Goal: Information Seeking & Learning: Learn about a topic

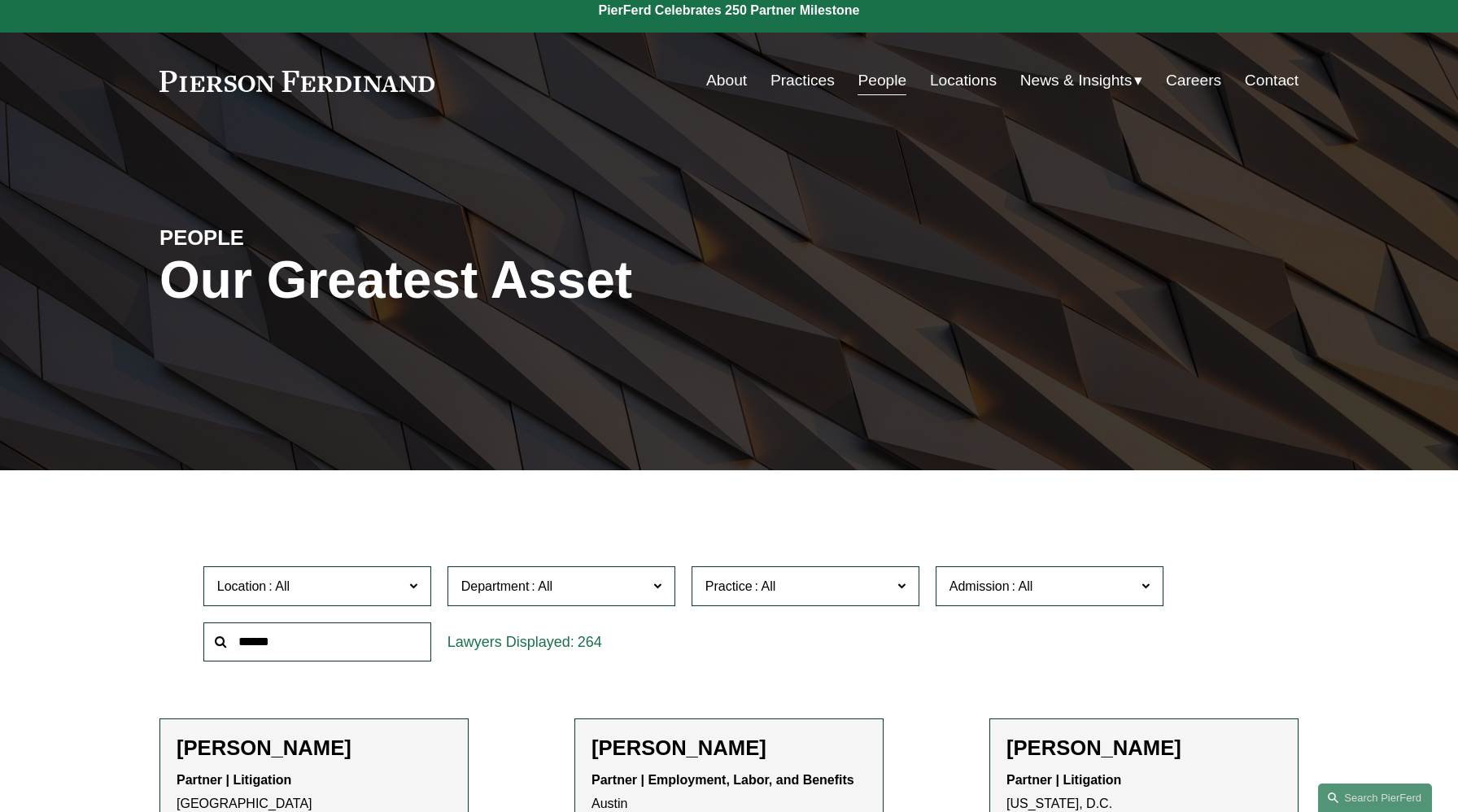
scroll to position [13, 0]
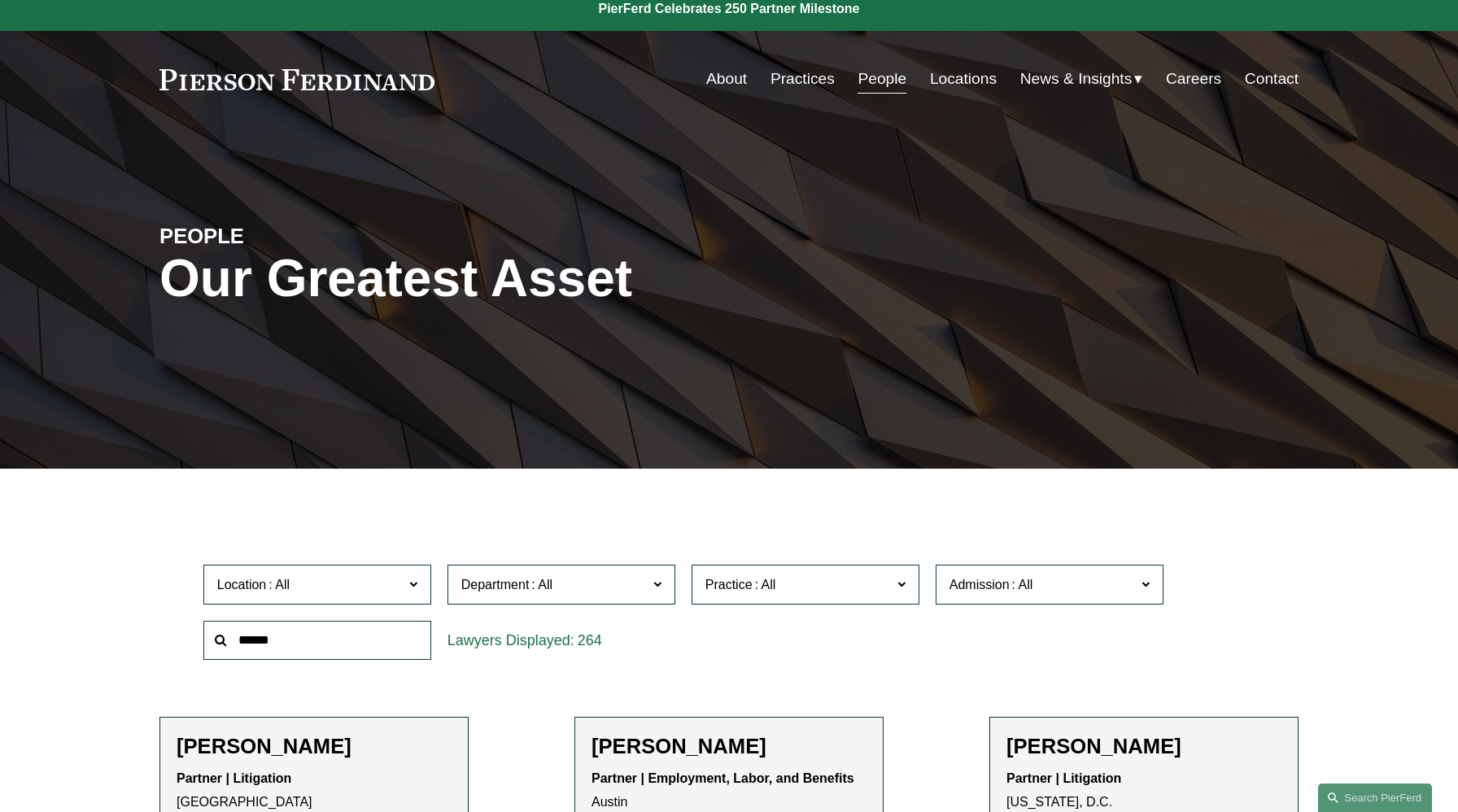
click at [903, 587] on span at bounding box center [901, 583] width 8 height 21
click at [0, 0] on link "Bankruptcy, Financial Restructuring, and Reorganization" at bounding box center [0, 0] width 0 height 0
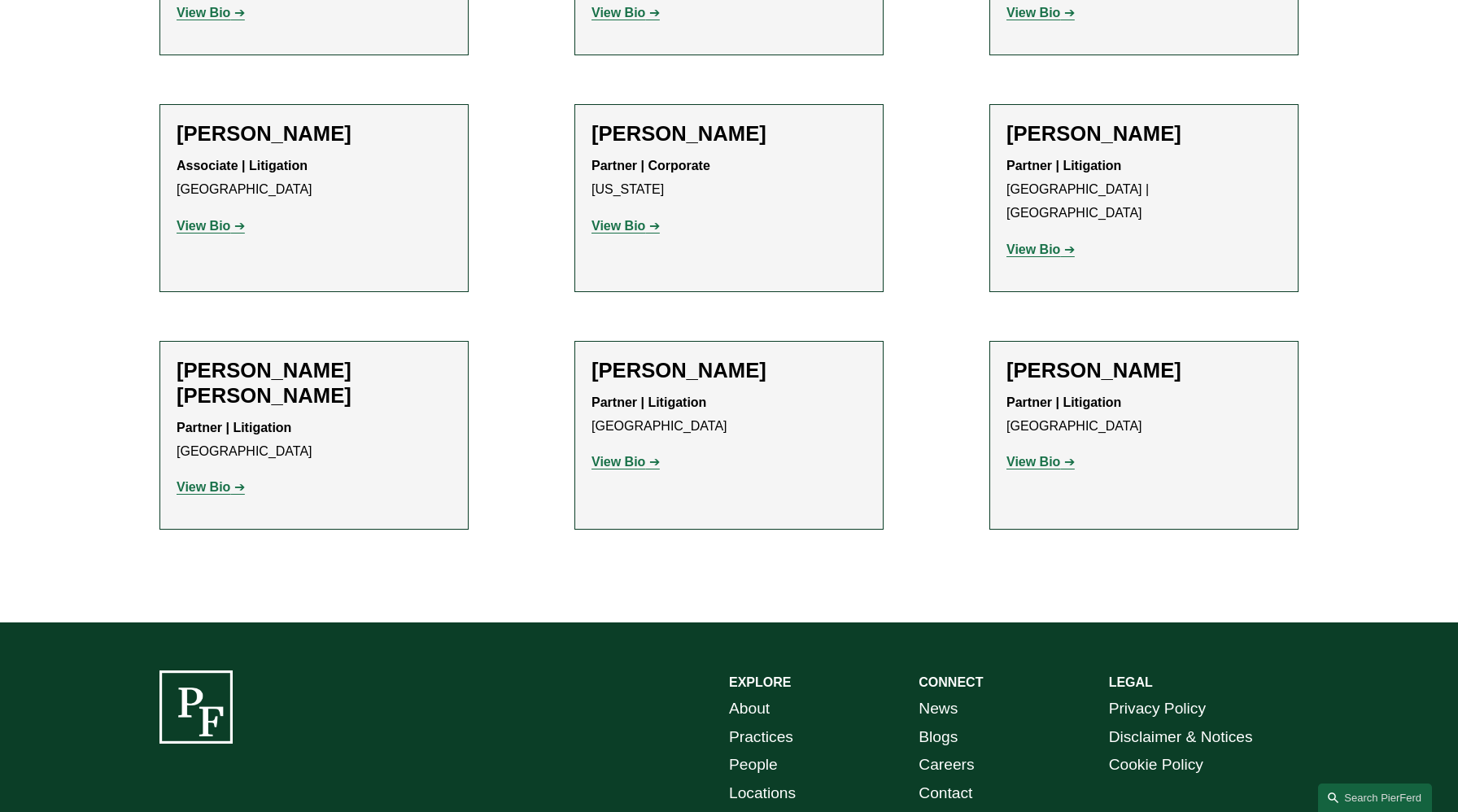
scroll to position [1289, 0]
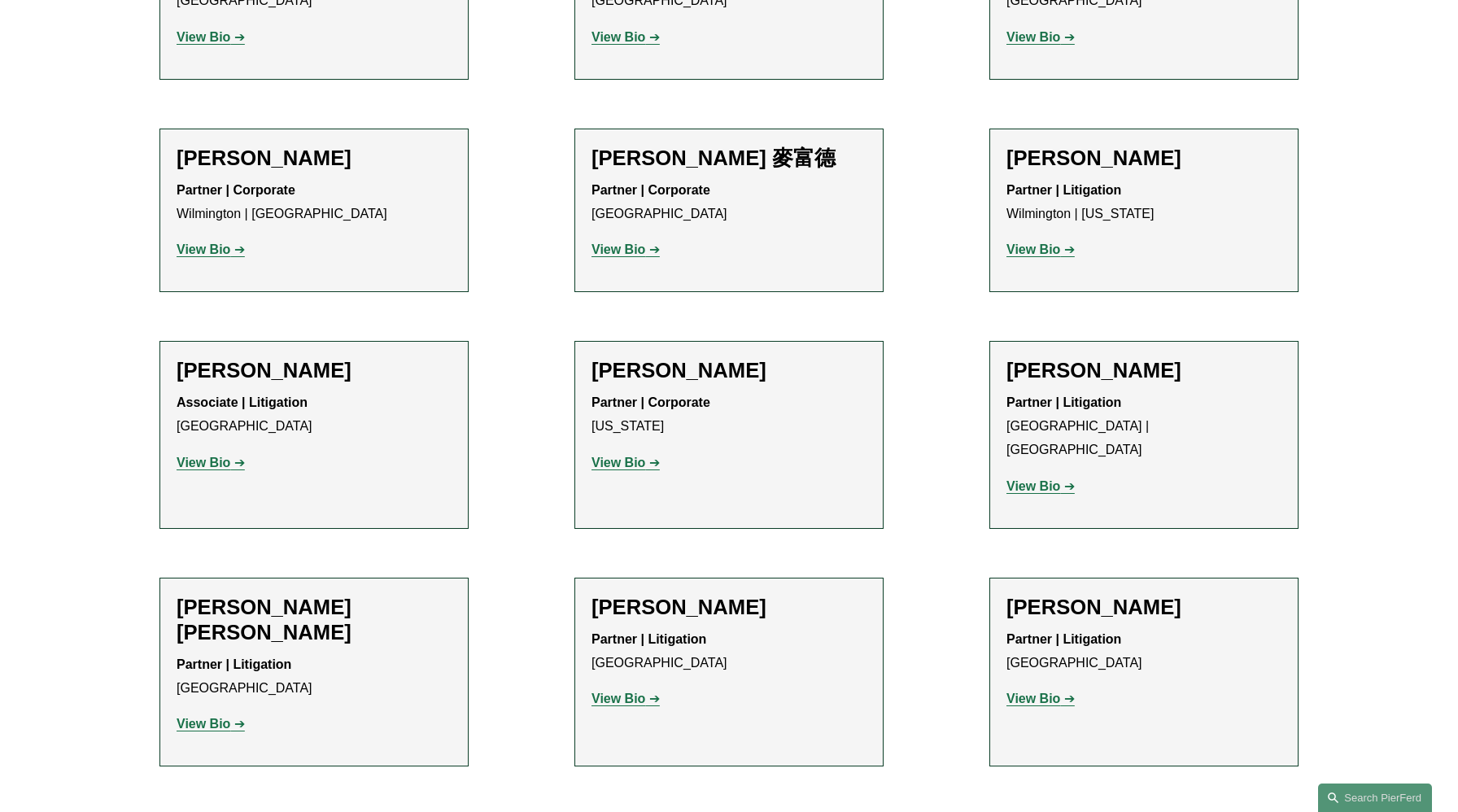
click at [1025, 692] on strong "View Bio" at bounding box center [1034, 698] width 54 height 14
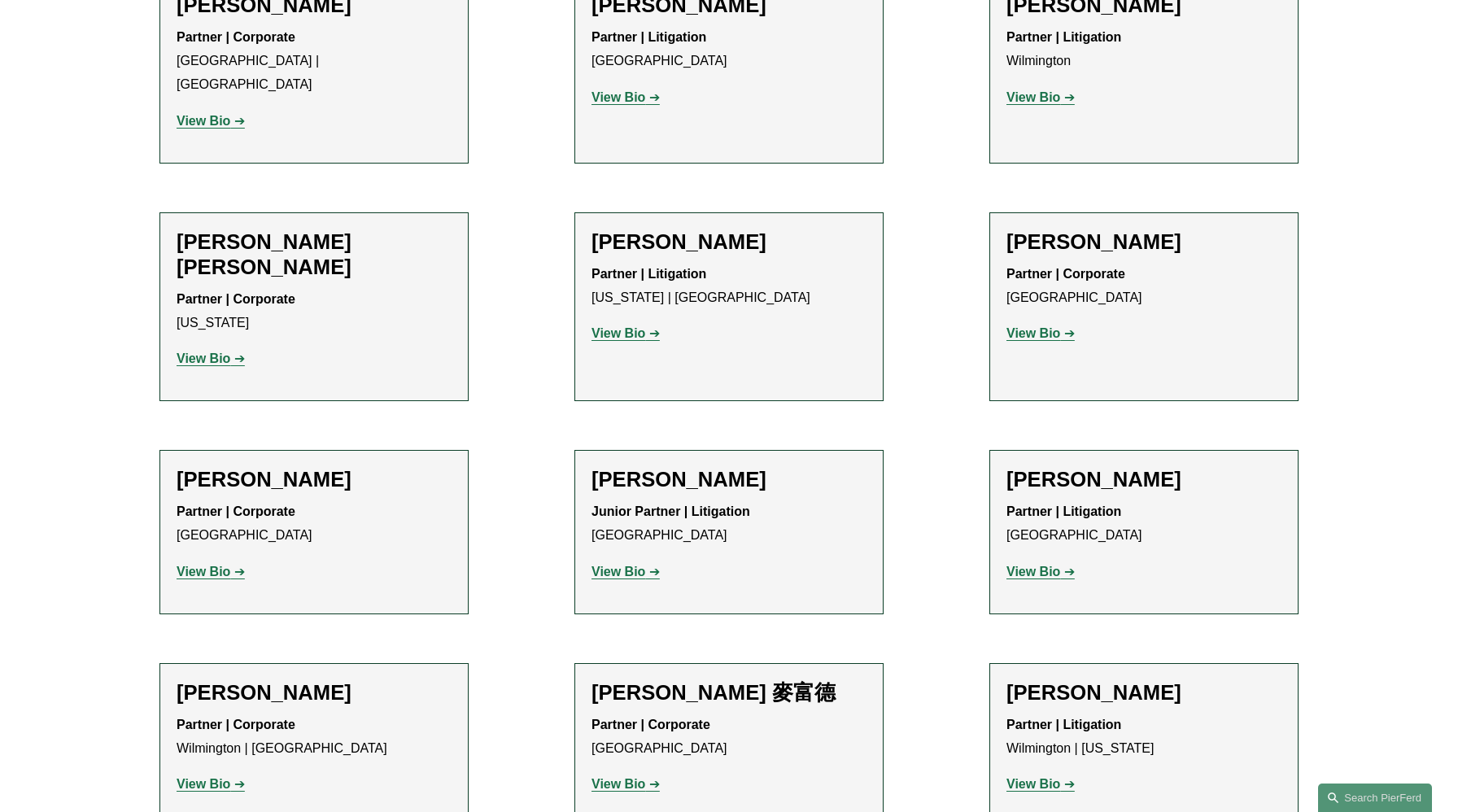
scroll to position [662, 0]
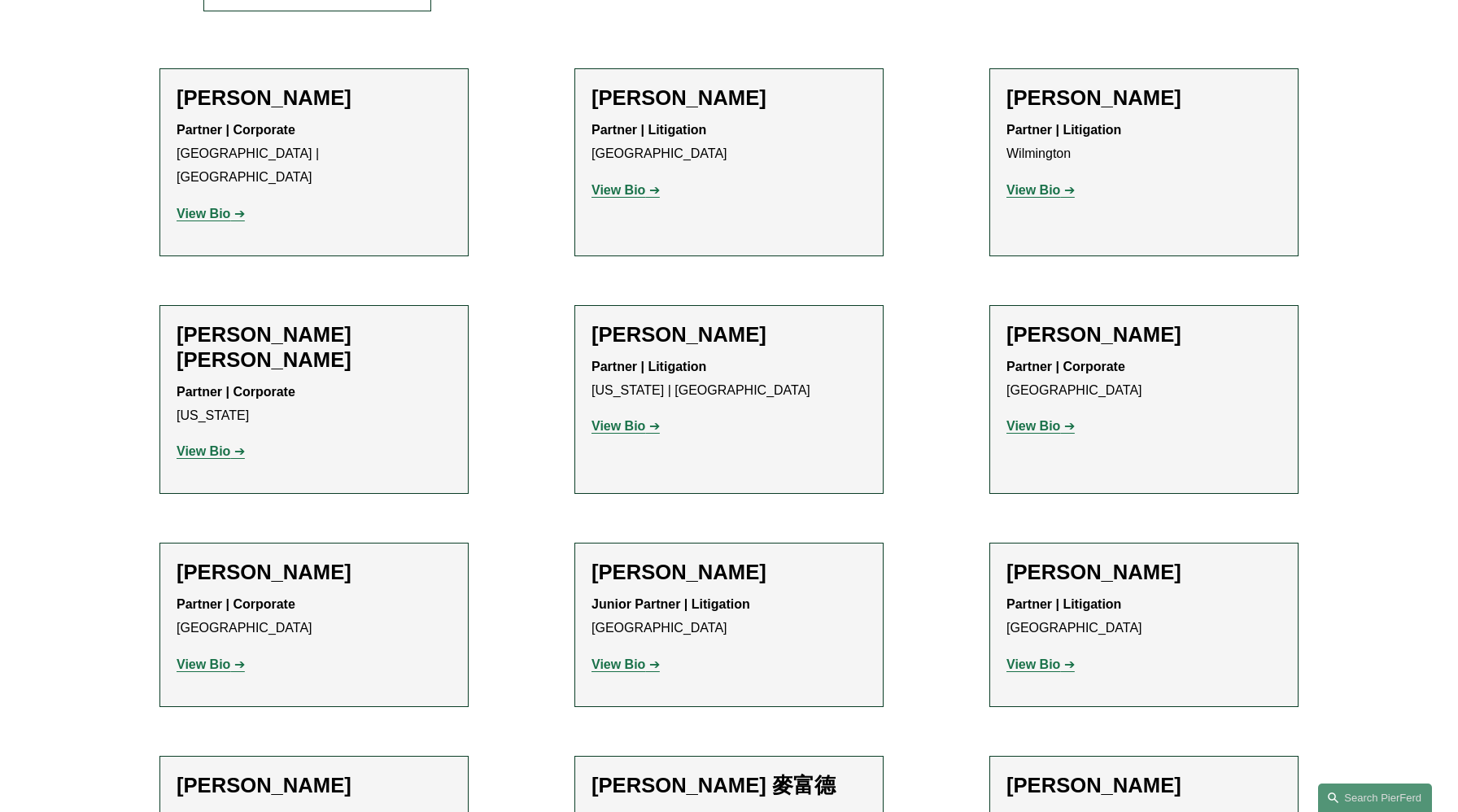
click at [1043, 657] on strong "View Bio" at bounding box center [1034, 664] width 54 height 14
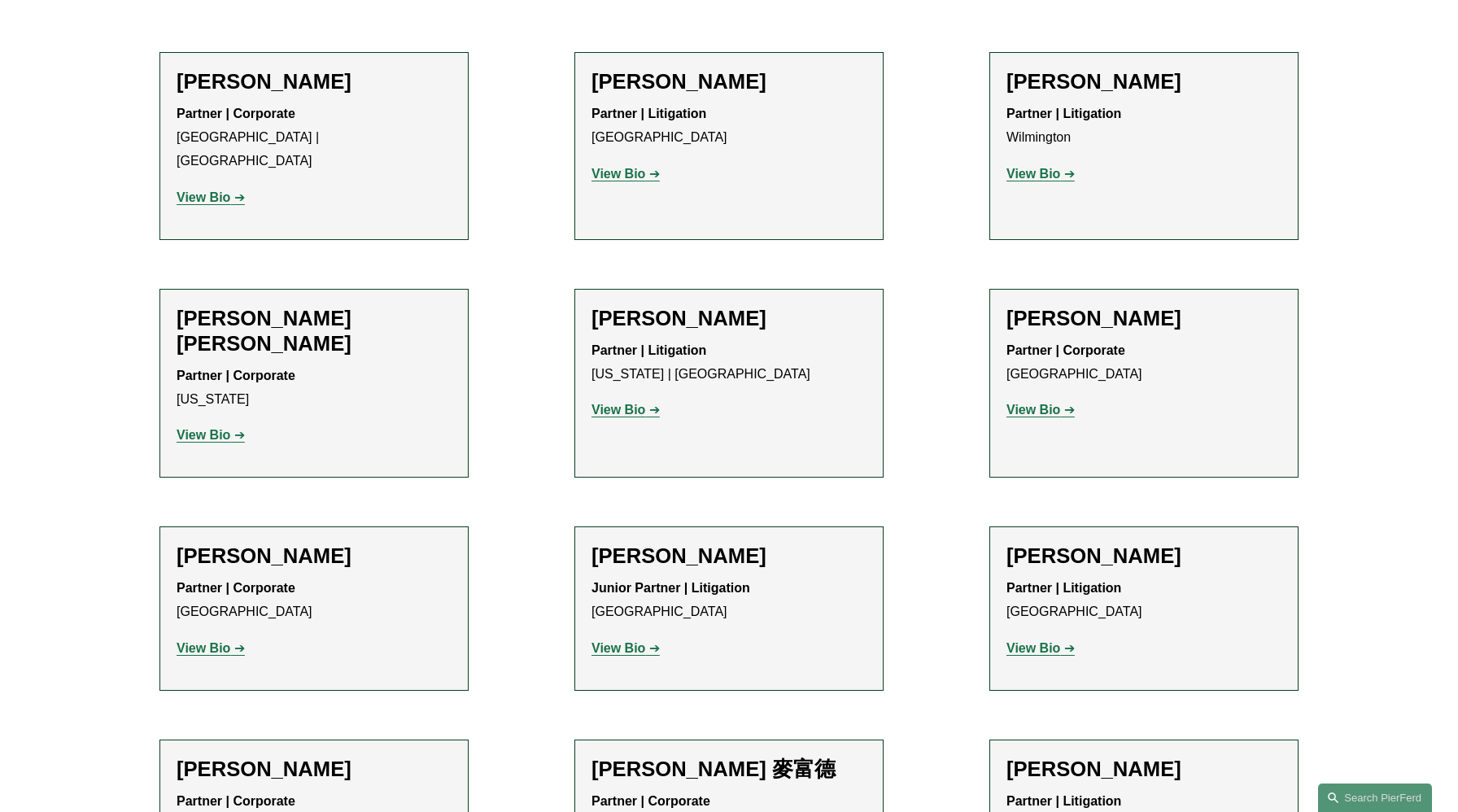
scroll to position [732, 0]
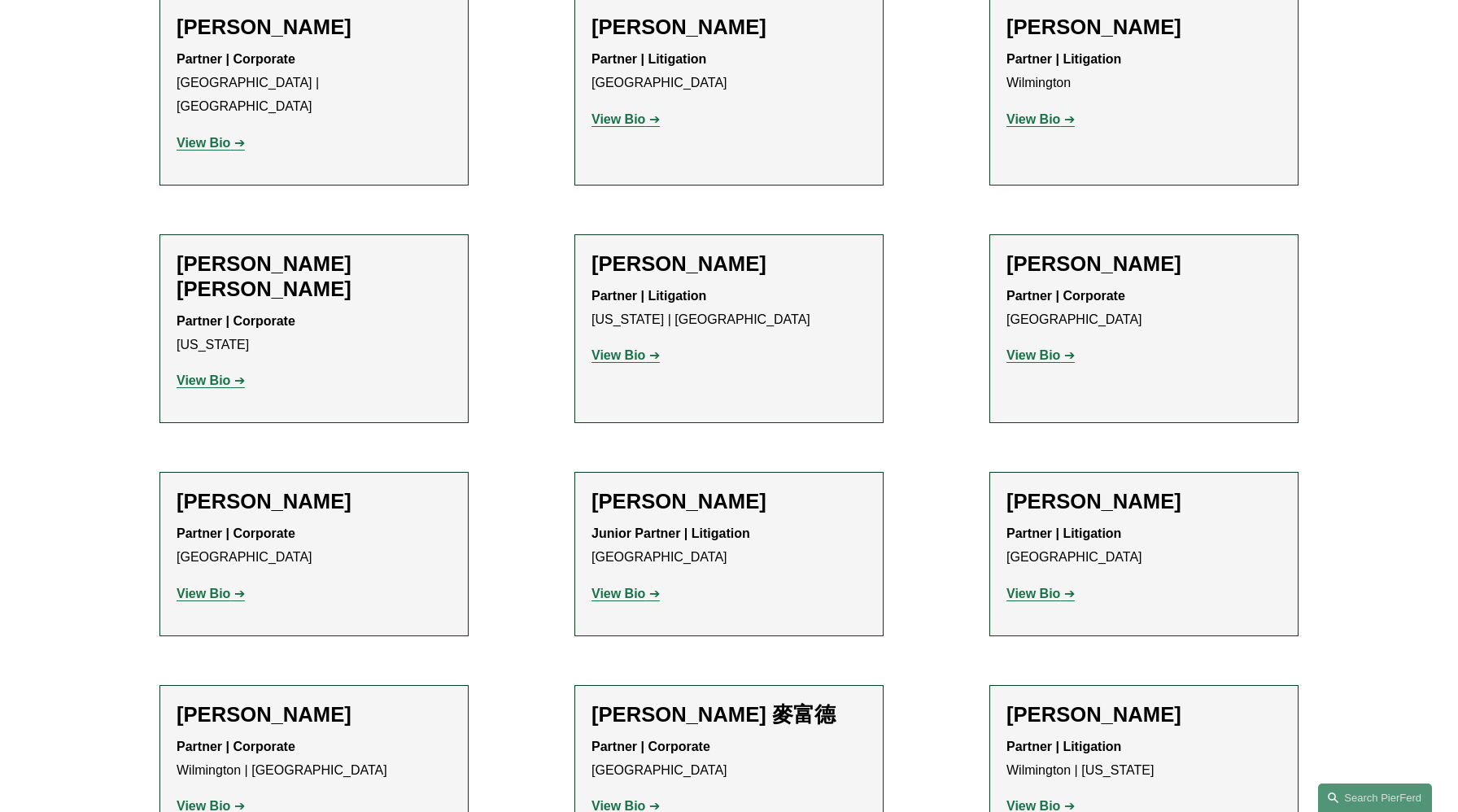
click at [608, 348] on strong "View Bio" at bounding box center [618, 355] width 54 height 14
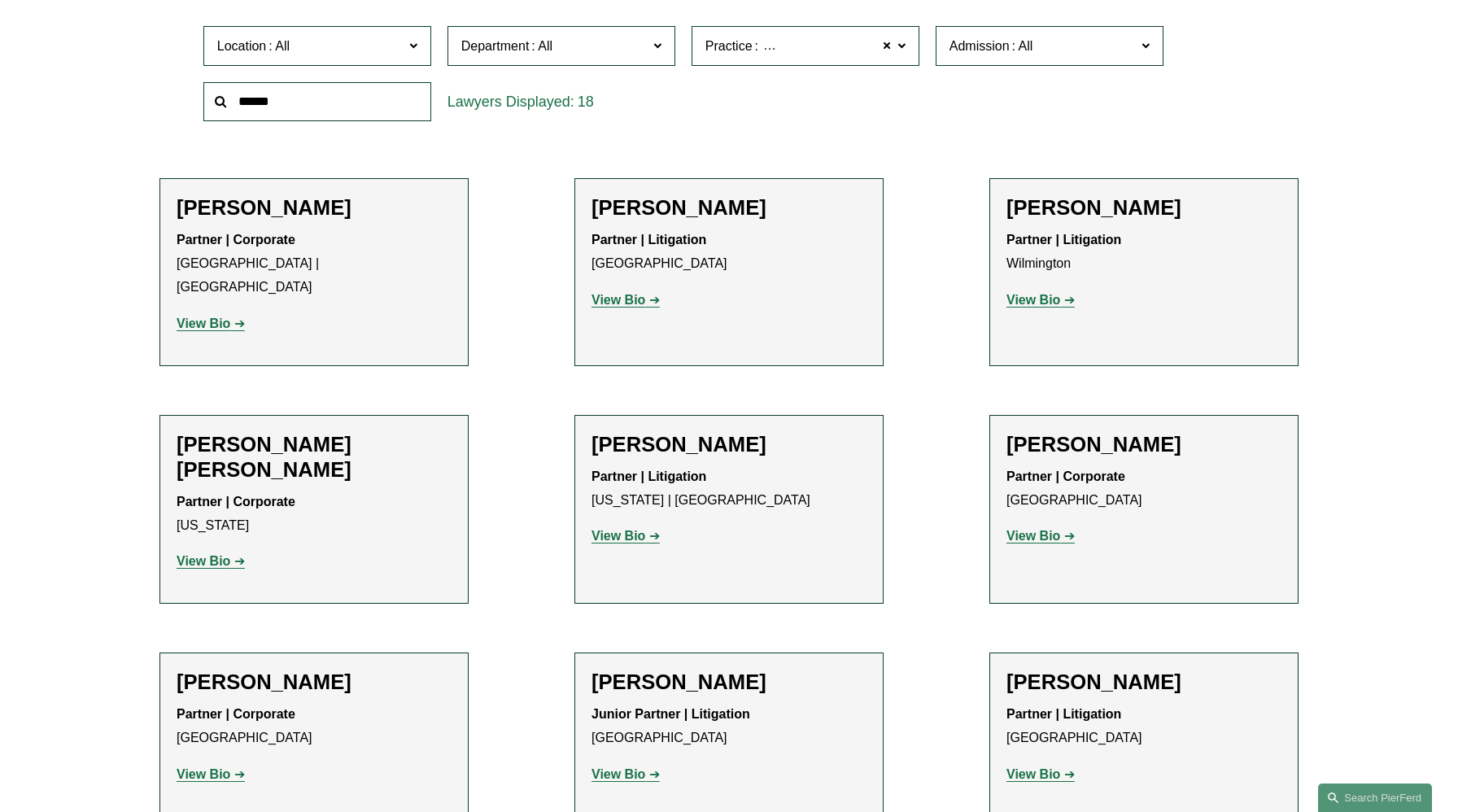
scroll to position [267, 0]
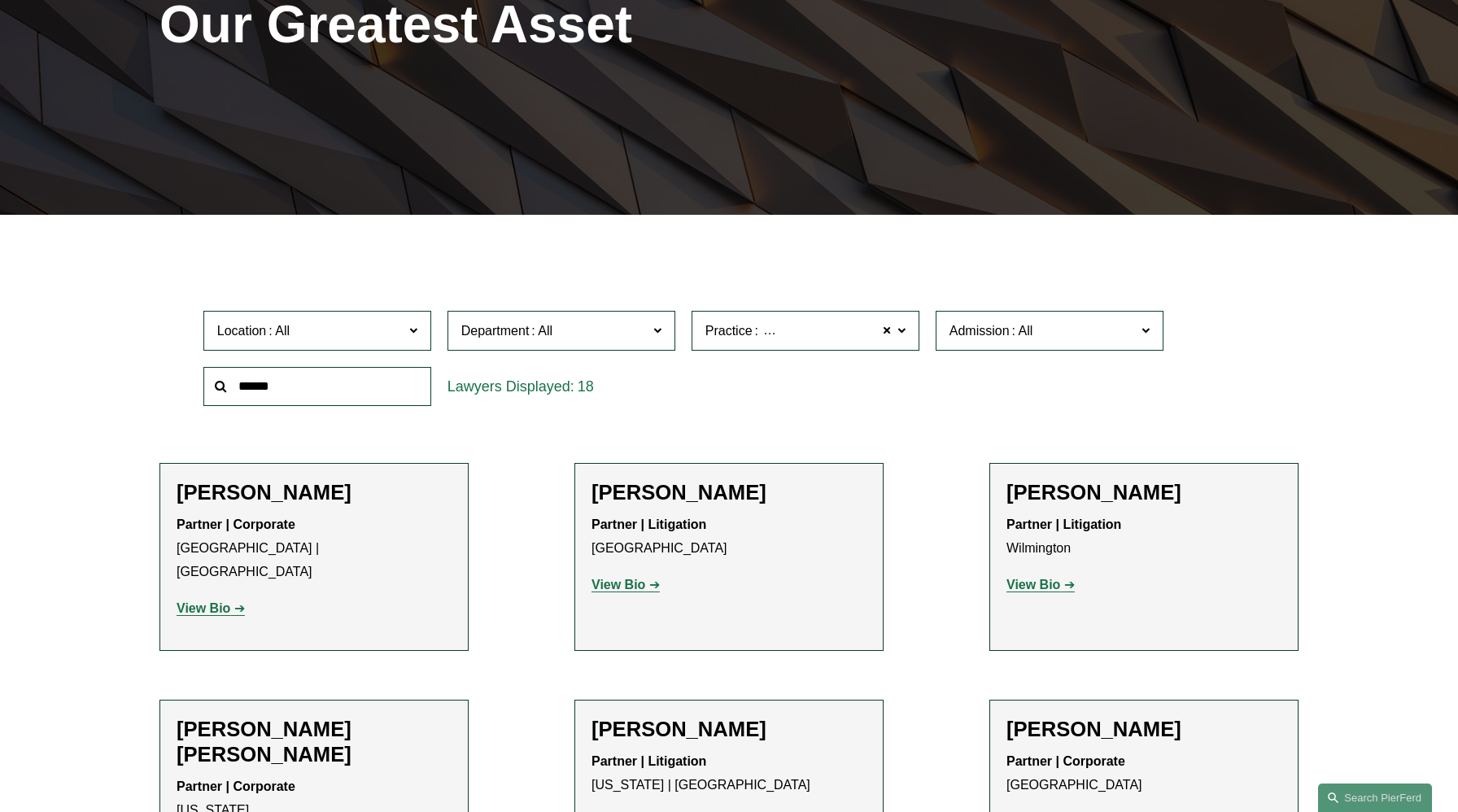
click at [228, 601] on strong "View Bio" at bounding box center [204, 608] width 54 height 14
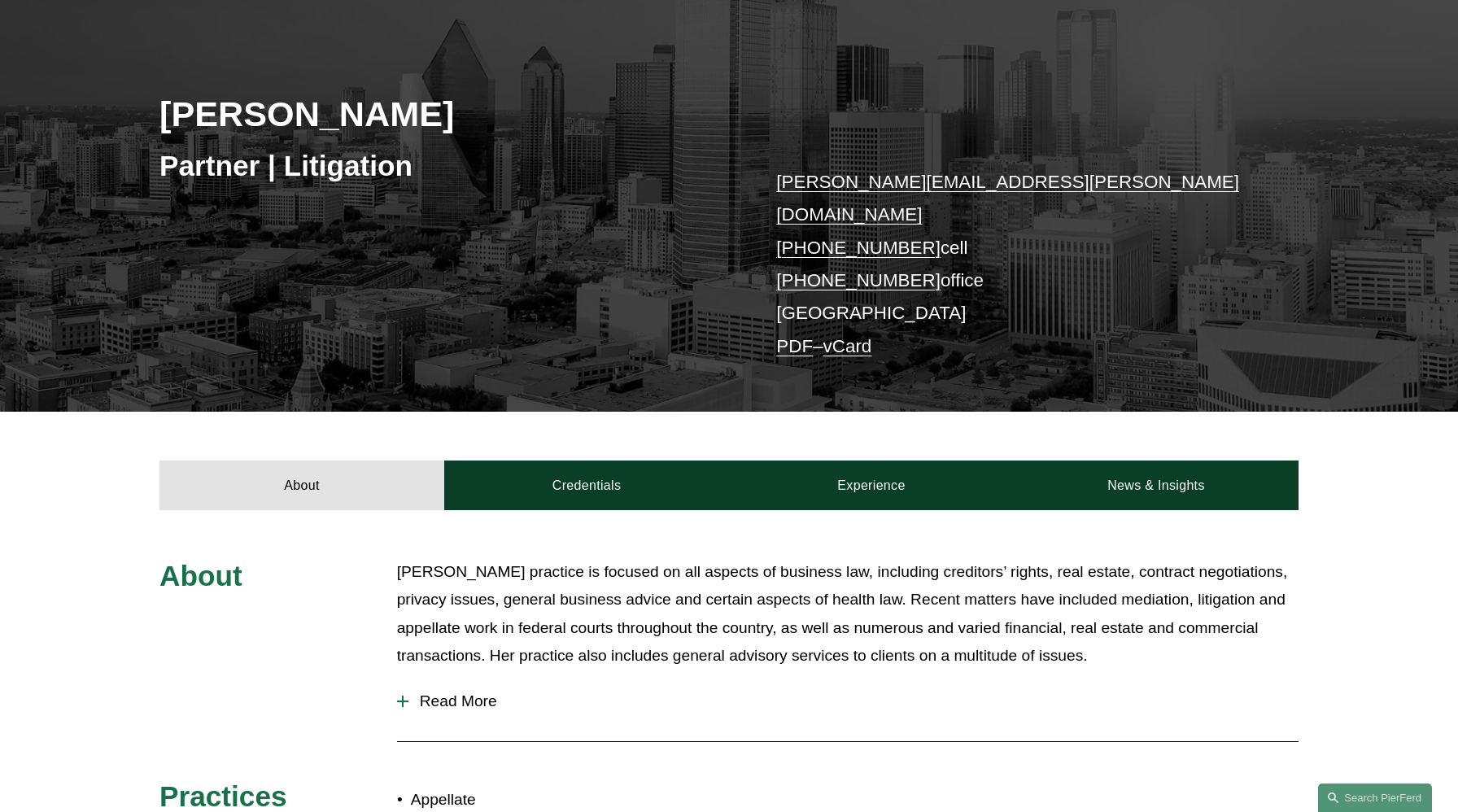
scroll to position [411, 0]
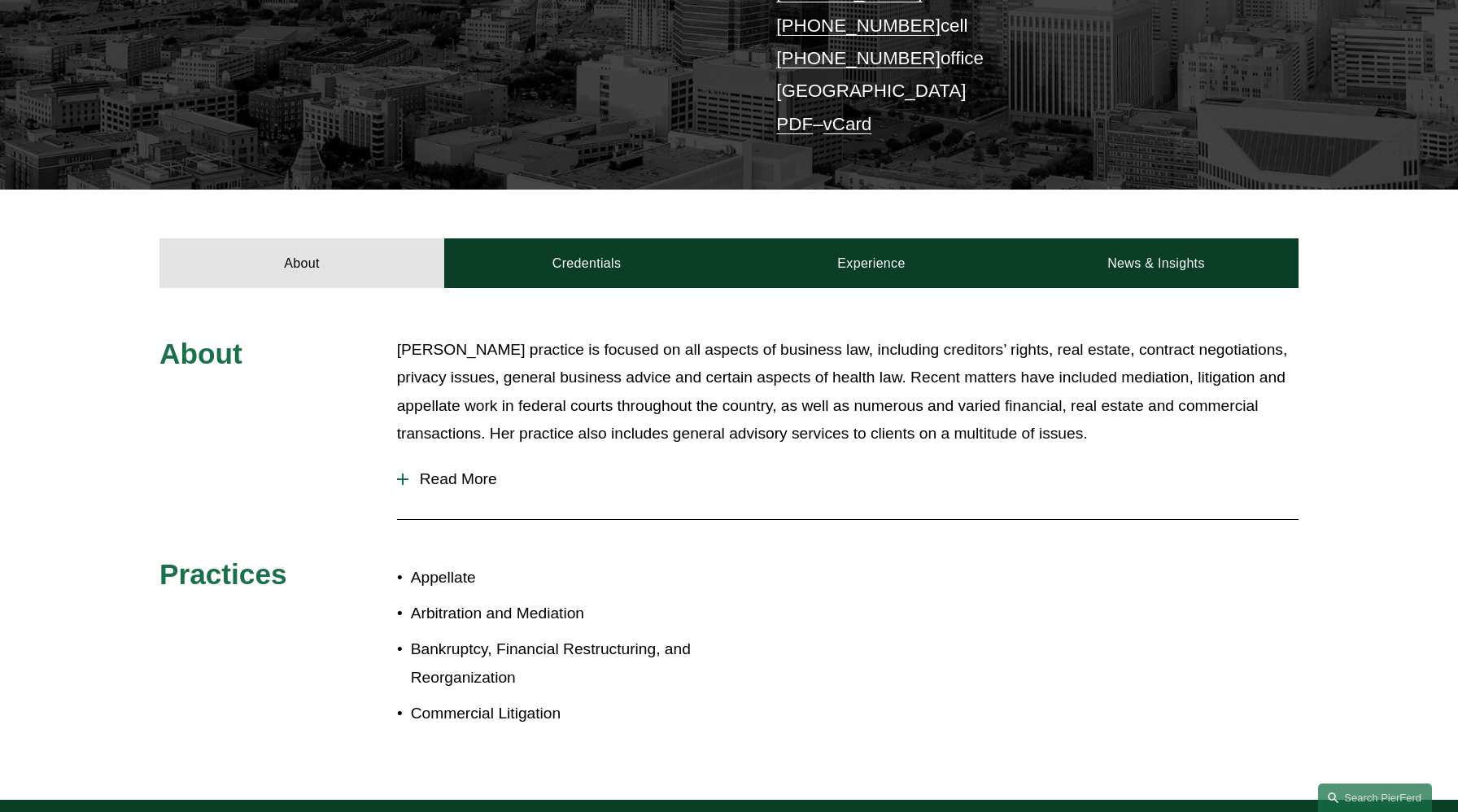
click at [422, 470] on span "Read More" at bounding box center [853, 479] width 890 height 18
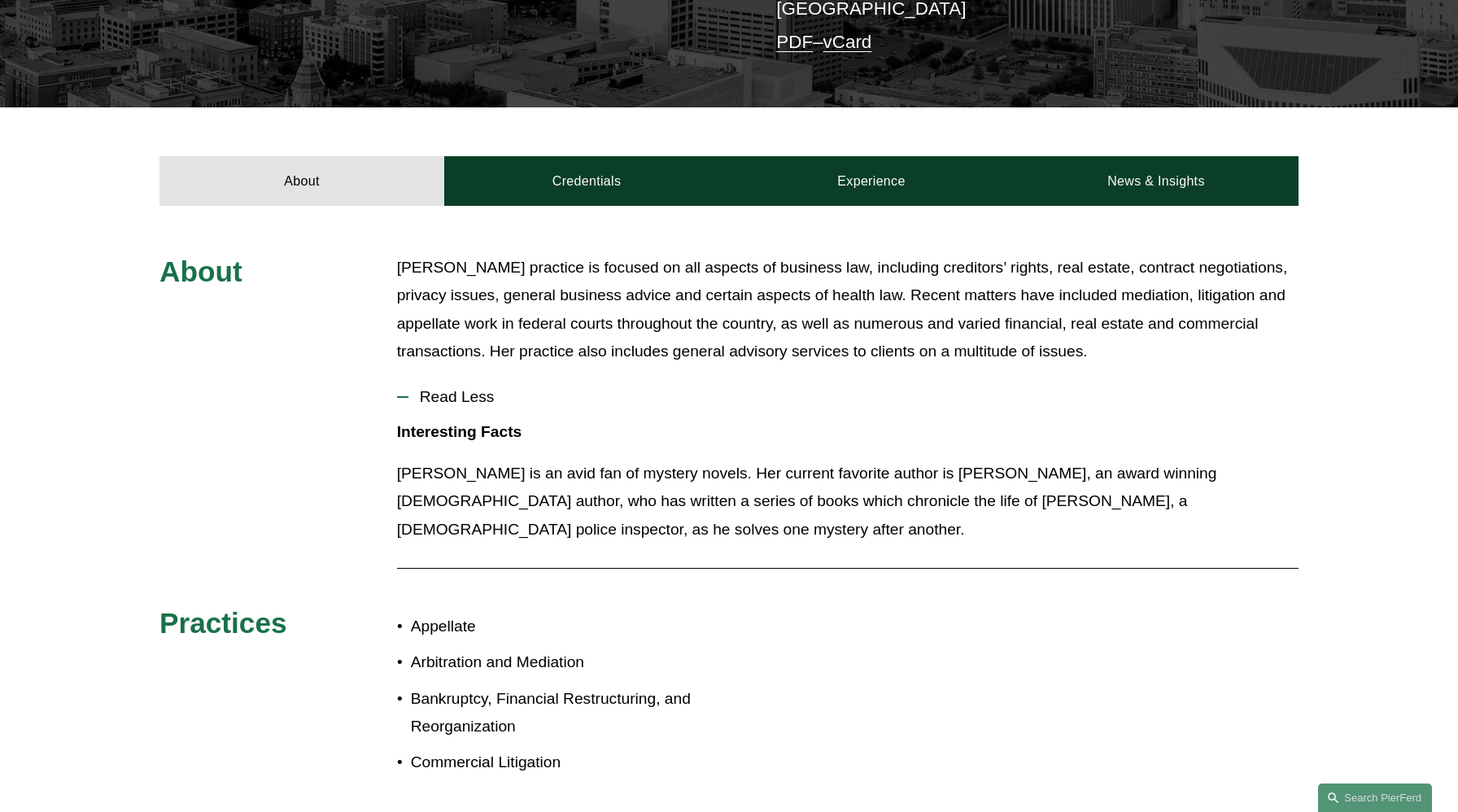
scroll to position [495, 0]
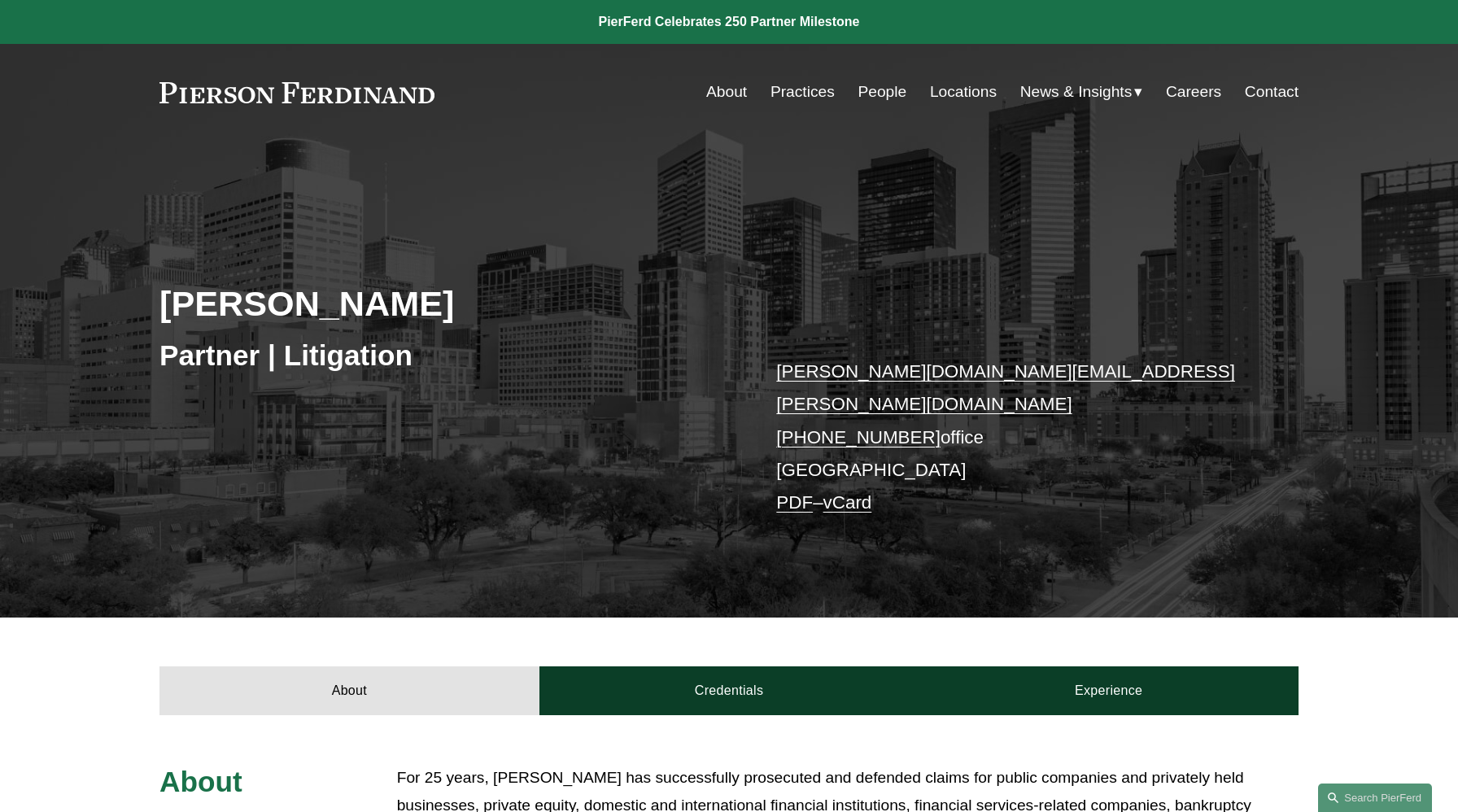
scroll to position [512, 0]
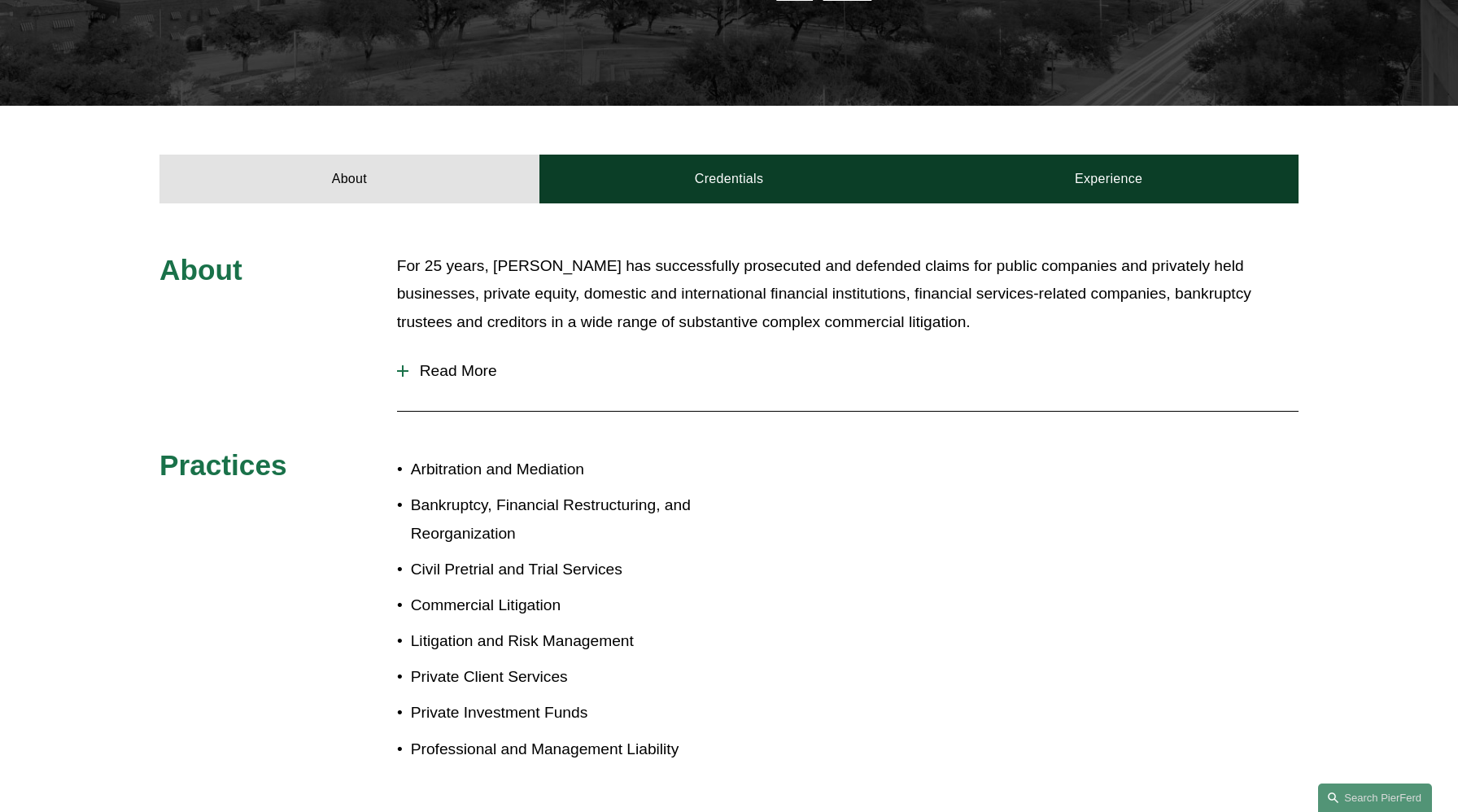
click at [452, 362] on span "Read More" at bounding box center [853, 371] width 890 height 18
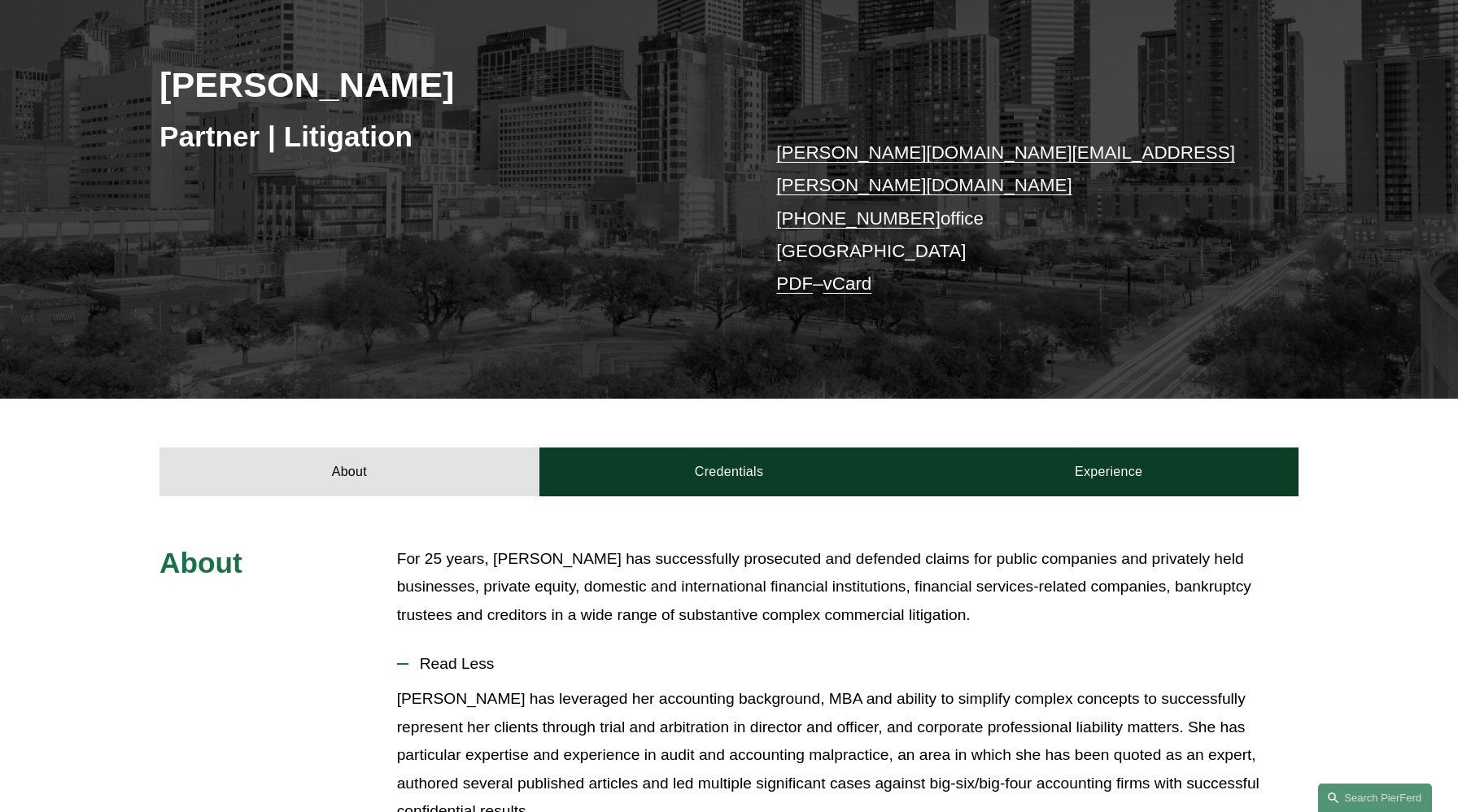
scroll to position [189, 0]
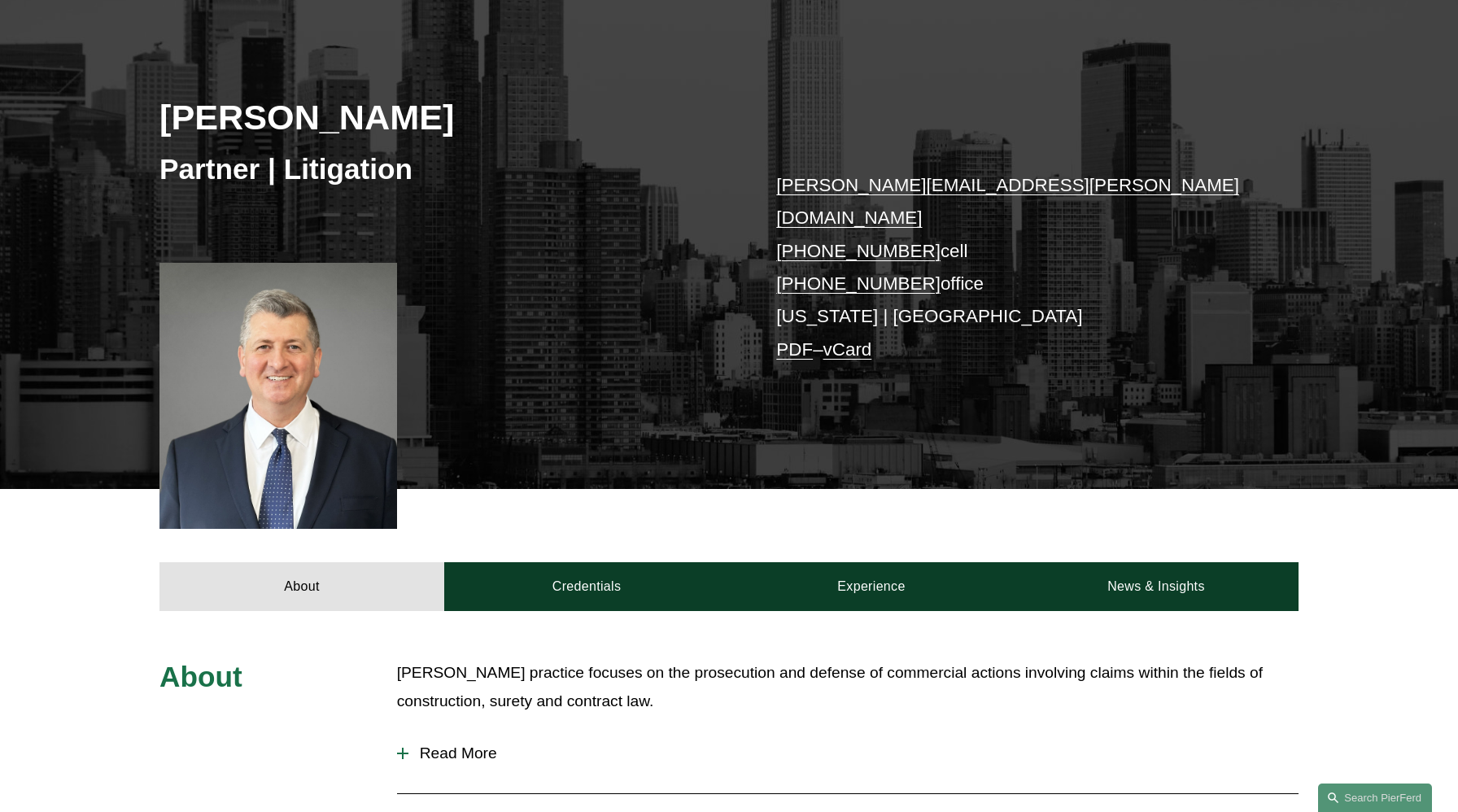
scroll to position [376, 0]
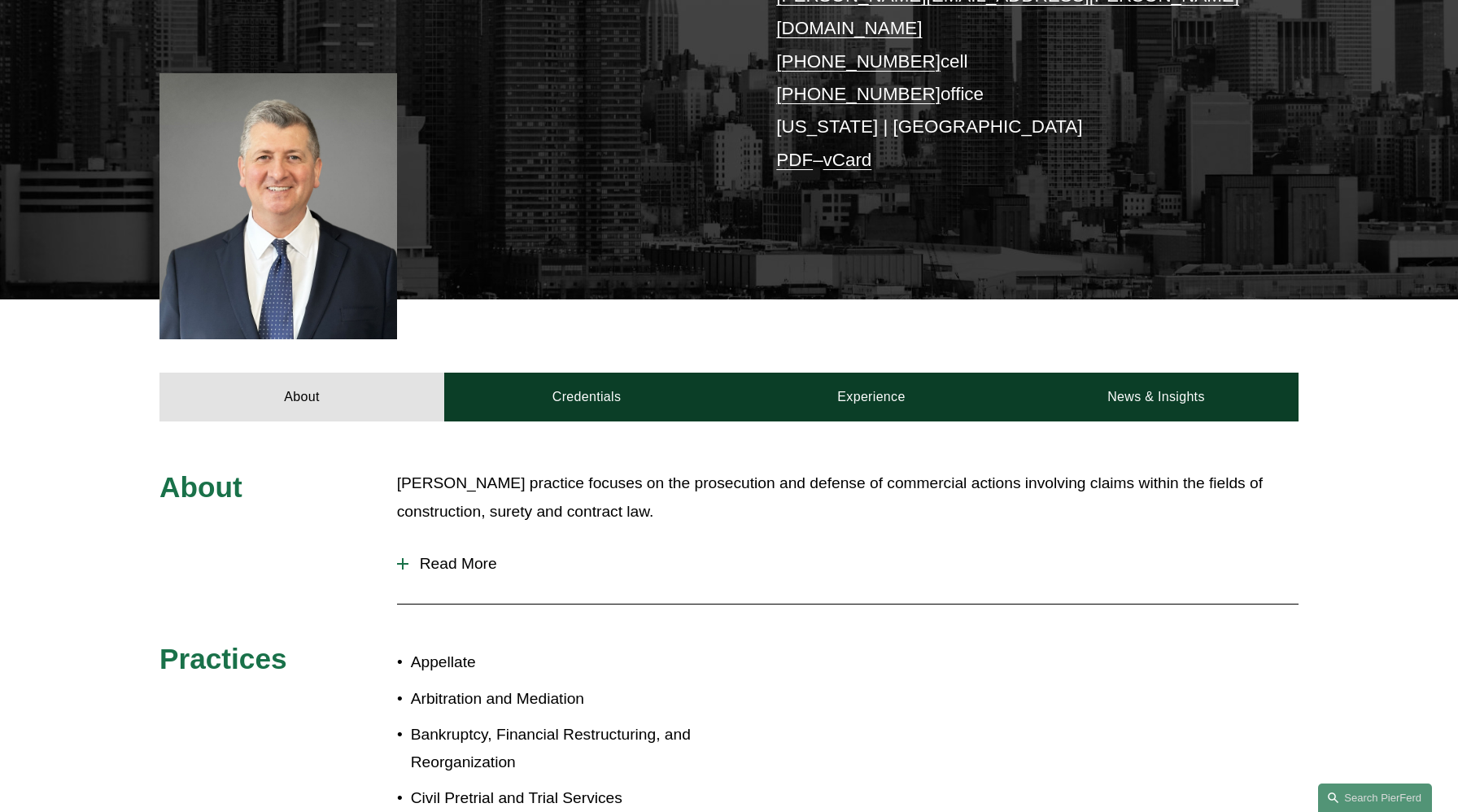
click at [466, 554] on span "Read More" at bounding box center [853, 563] width 890 height 18
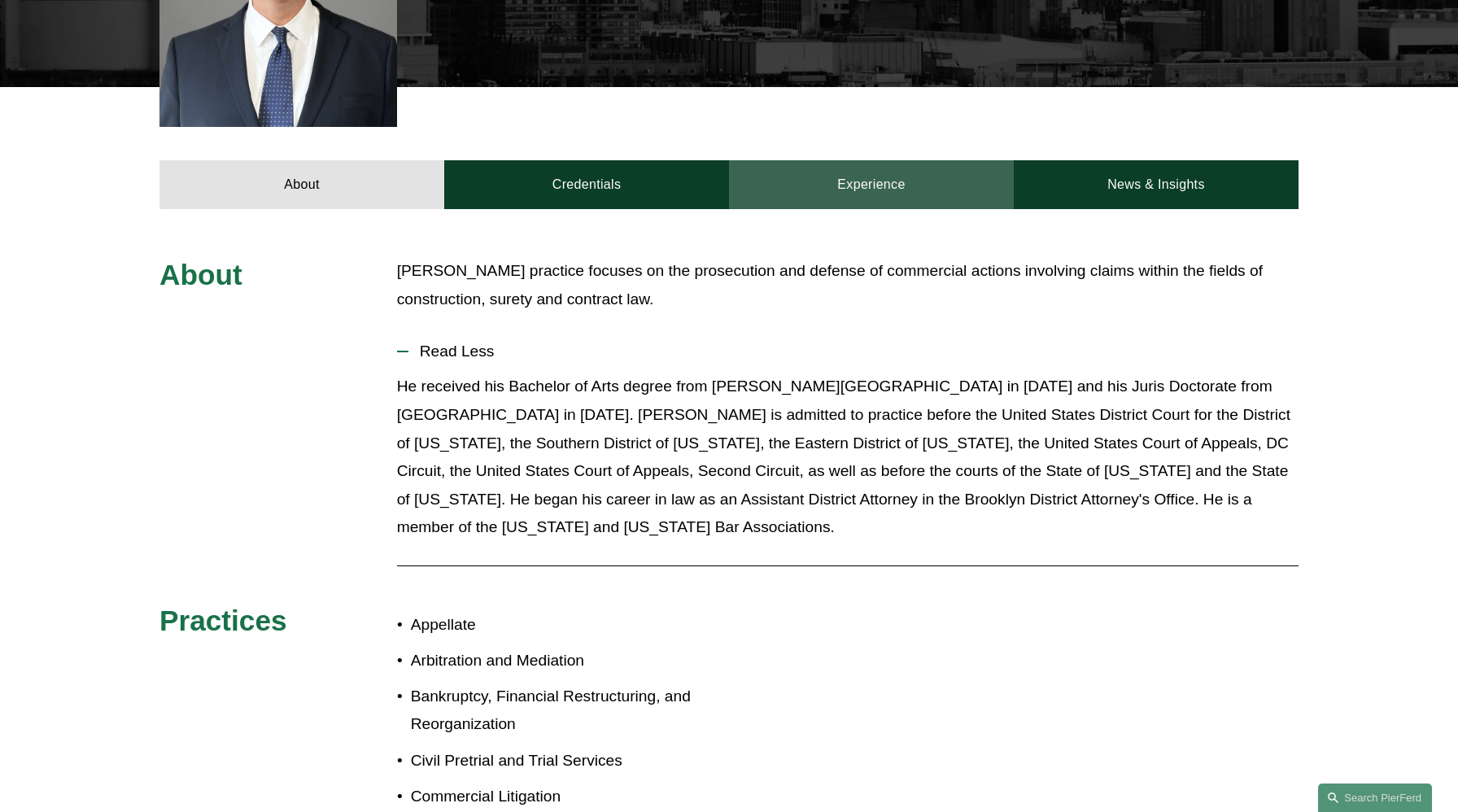
scroll to position [626, 0]
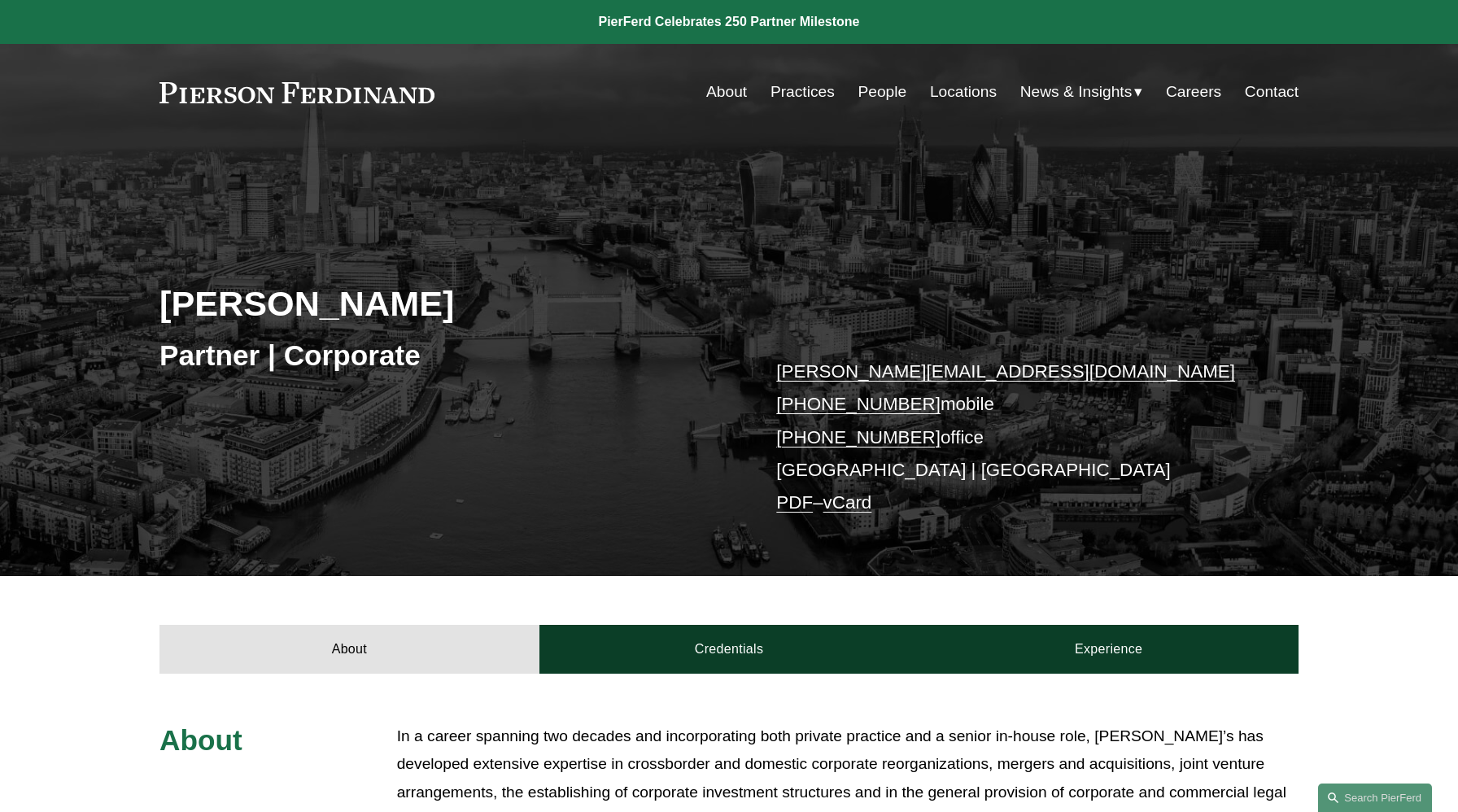
scroll to position [284, 0]
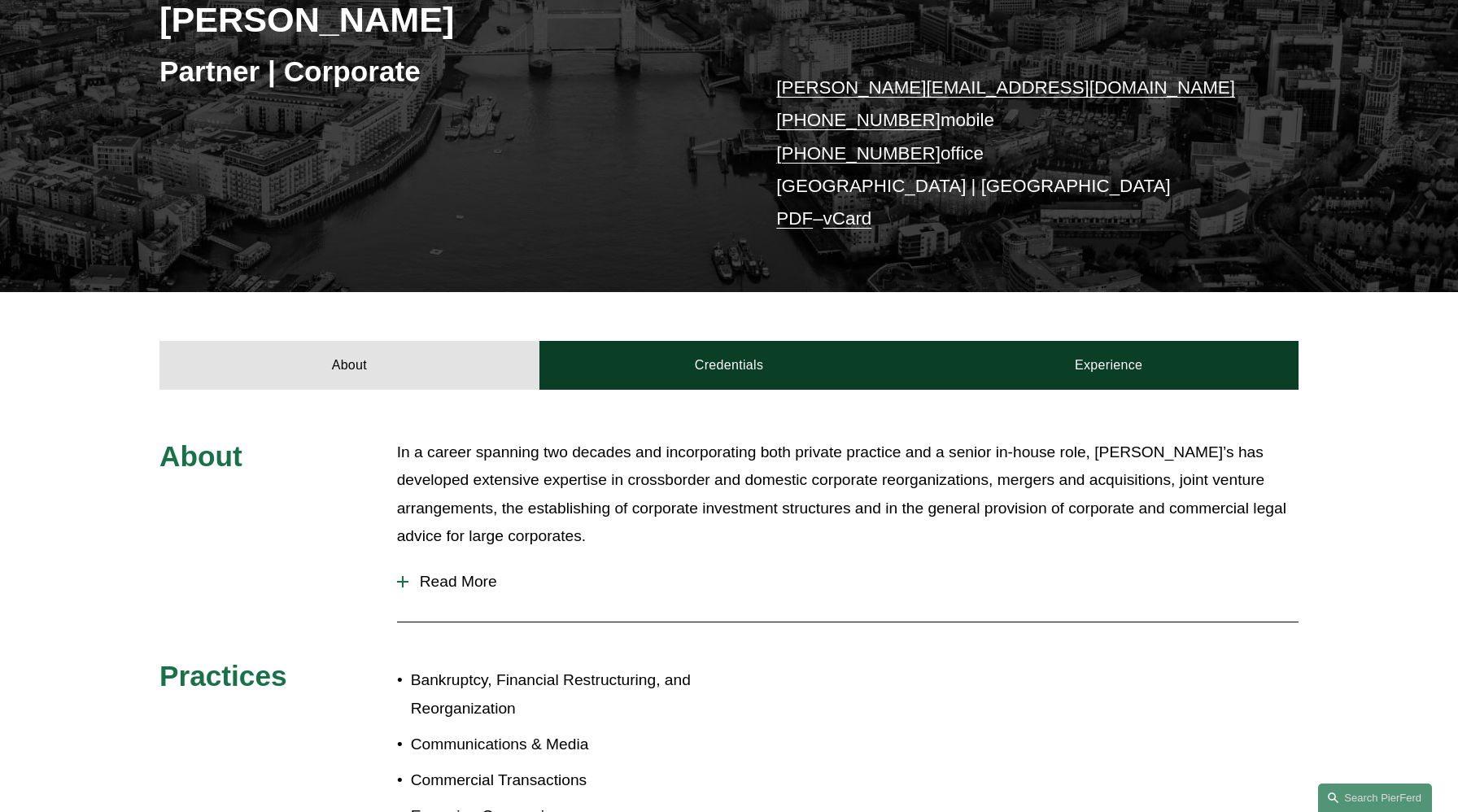
click at [453, 578] on span "Read More" at bounding box center [853, 581] width 890 height 18
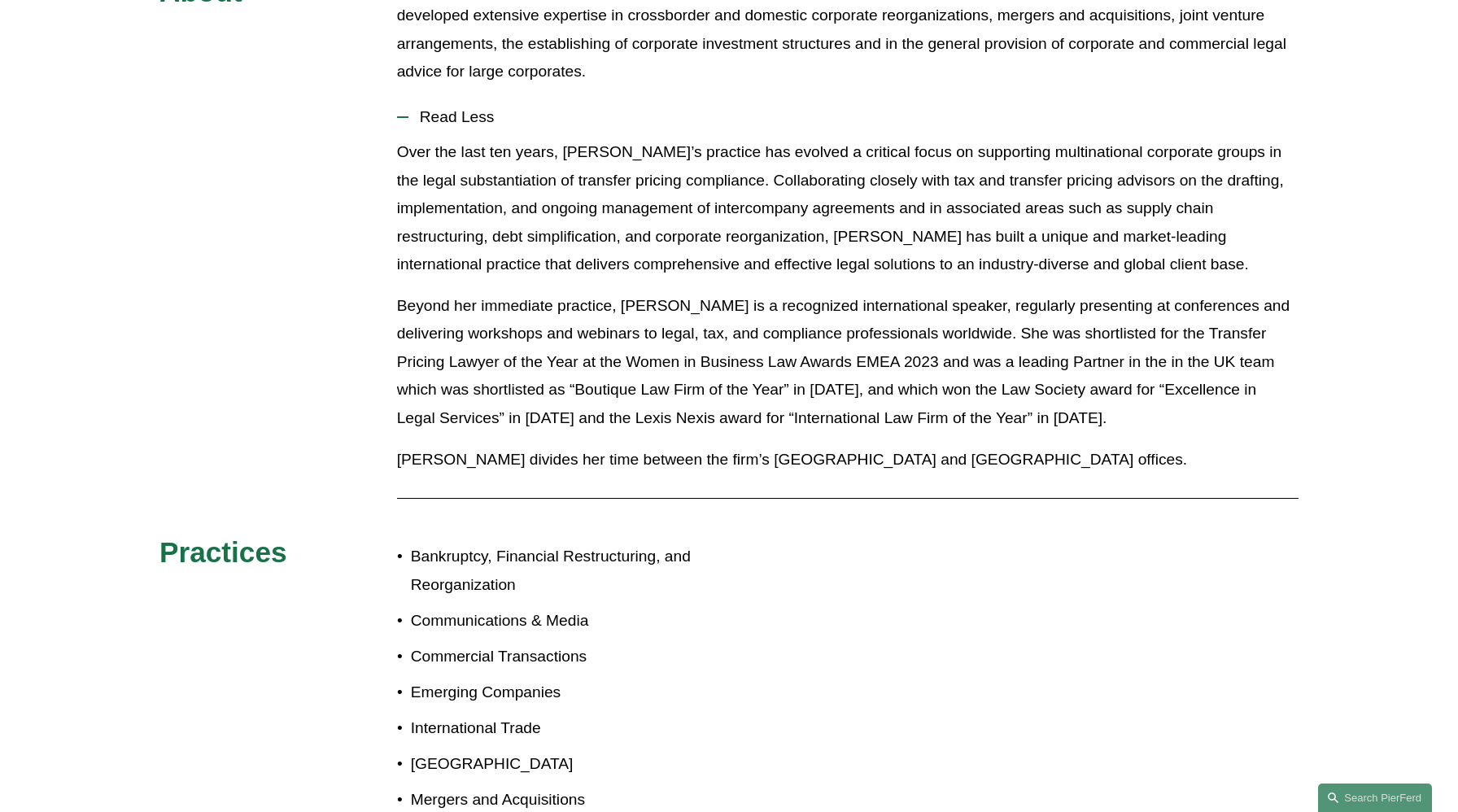
scroll to position [0, 0]
